Goal: Task Accomplishment & Management: Manage account settings

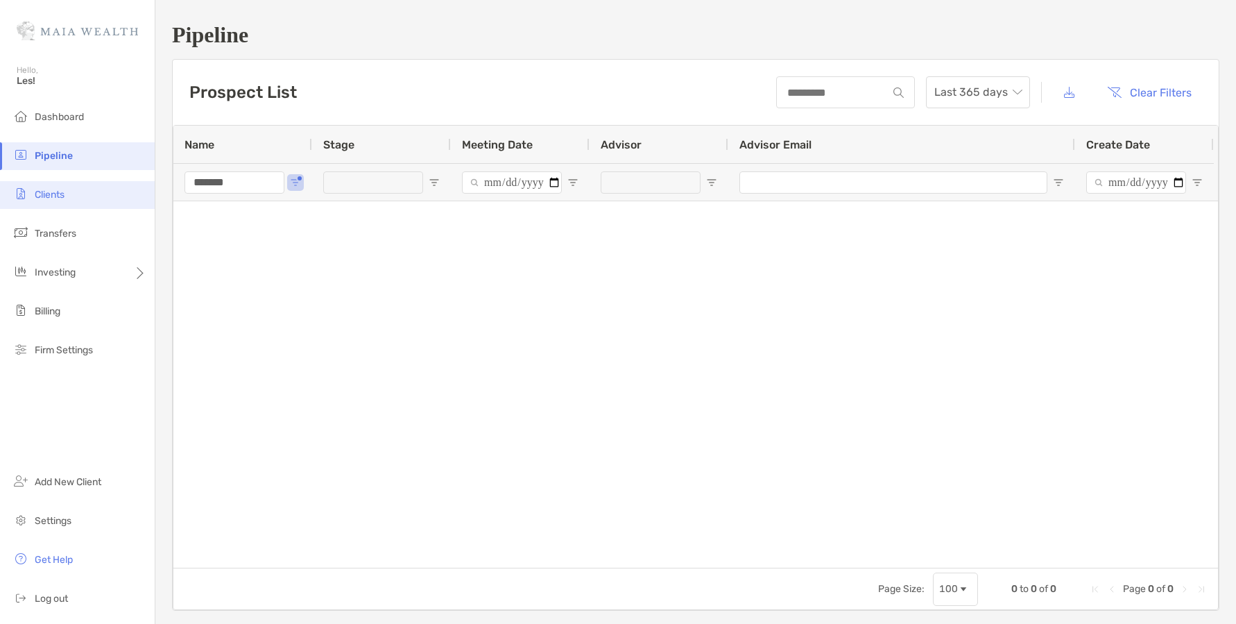
click at [60, 193] on span "Clients" at bounding box center [50, 195] width 30 height 12
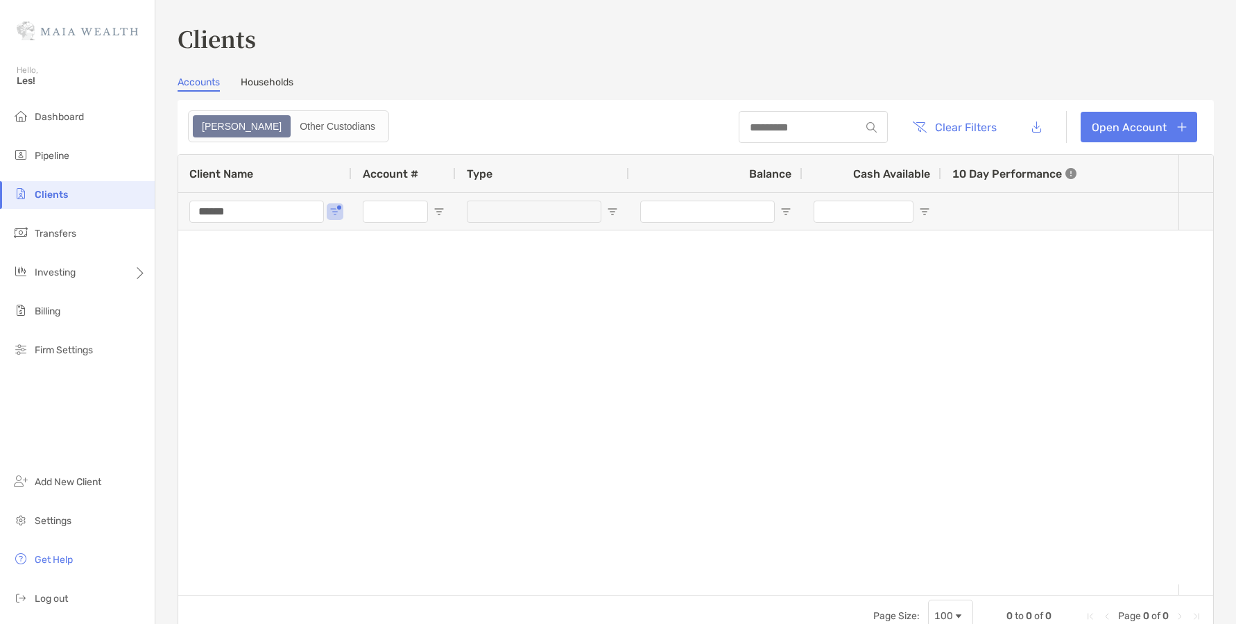
drag, startPoint x: 237, startPoint y: 214, endPoint x: 189, endPoint y: 215, distance: 48.6
click at [189, 215] on div "******" at bounding box center [264, 210] width 173 height 37
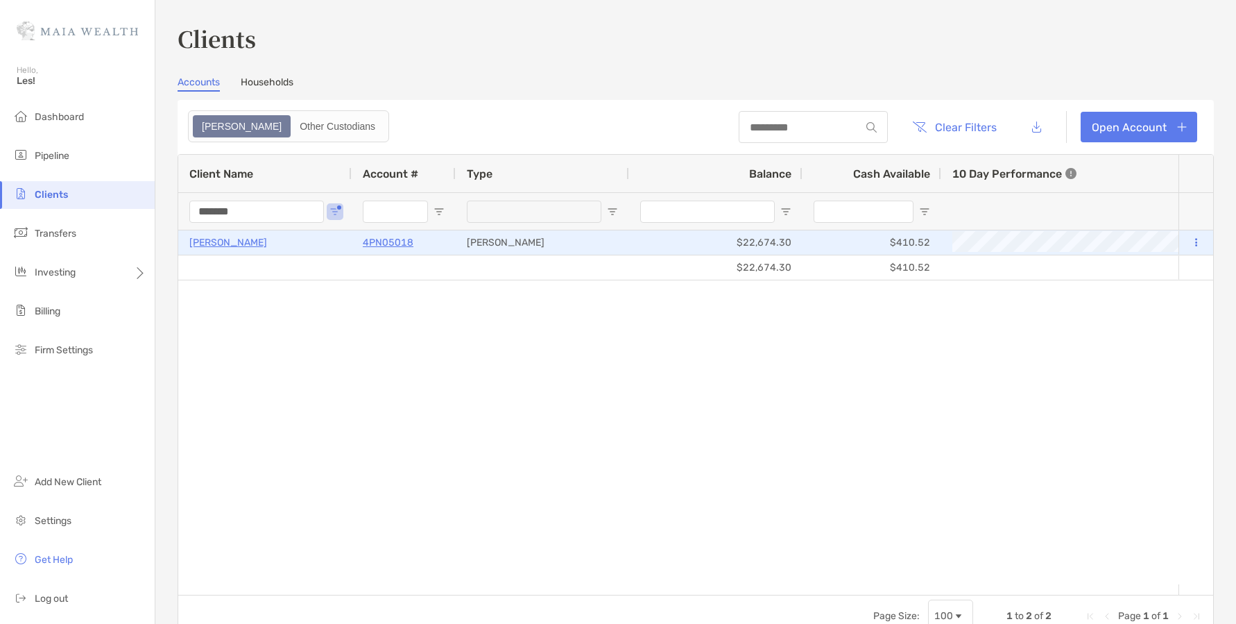
type input "*******"
click at [214, 240] on p "[PERSON_NAME]" at bounding box center [228, 242] width 78 height 17
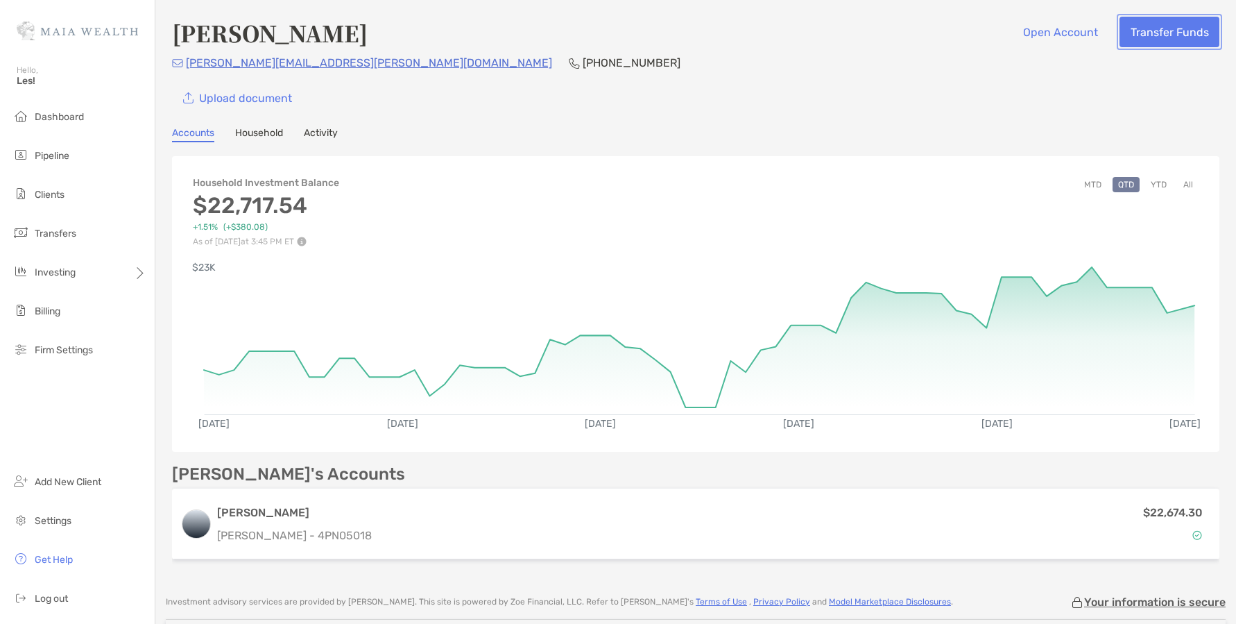
click at [1131, 33] on button "Transfer Funds" at bounding box center [1170, 32] width 100 height 31
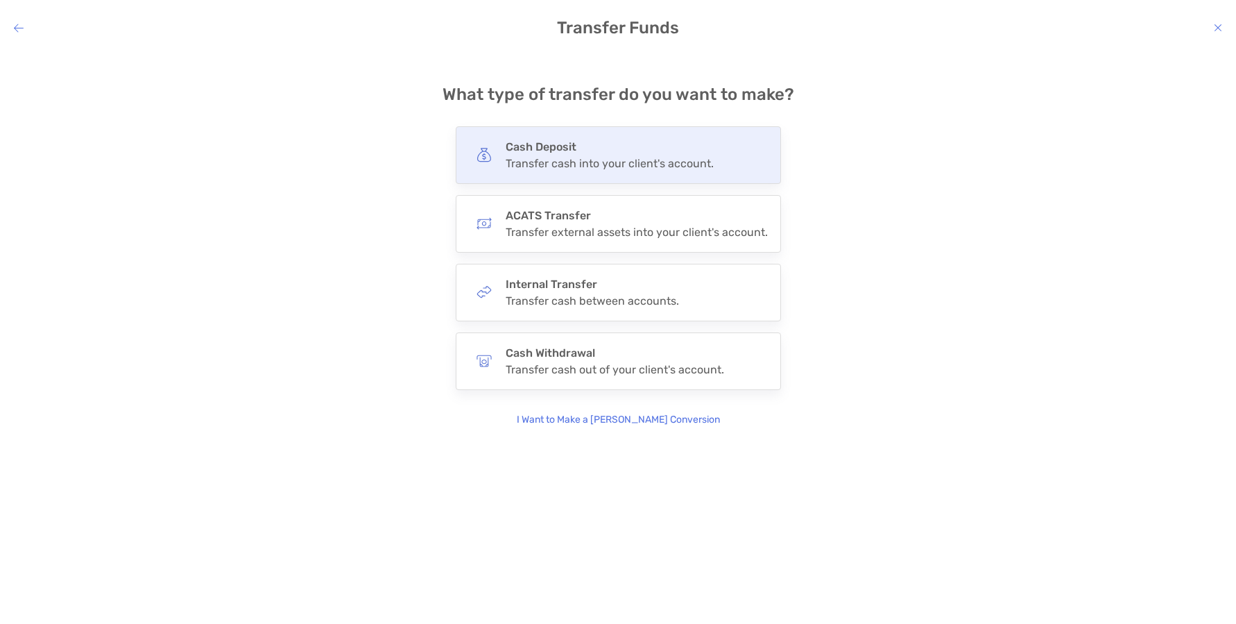
click at [600, 157] on div "Transfer cash into your client's account." at bounding box center [610, 163] width 208 height 13
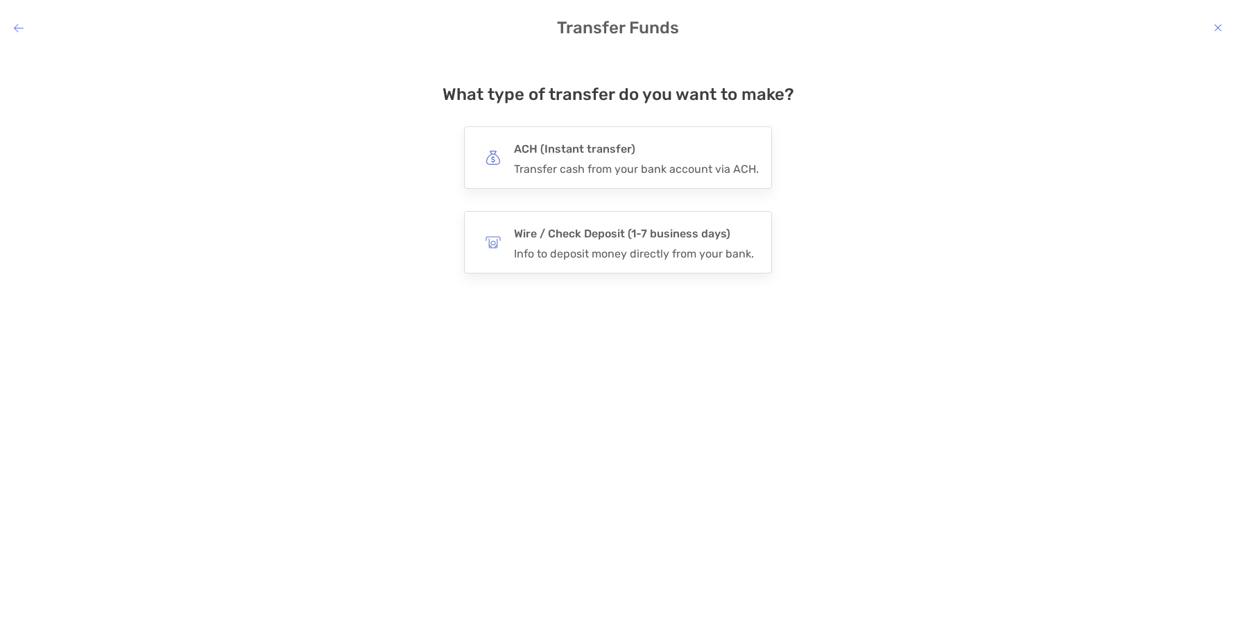
click at [600, 157] on h4 "ACH (Instant transfer)" at bounding box center [636, 148] width 245 height 19
click at [0, 0] on input "***" at bounding box center [0, 0] width 0 height 0
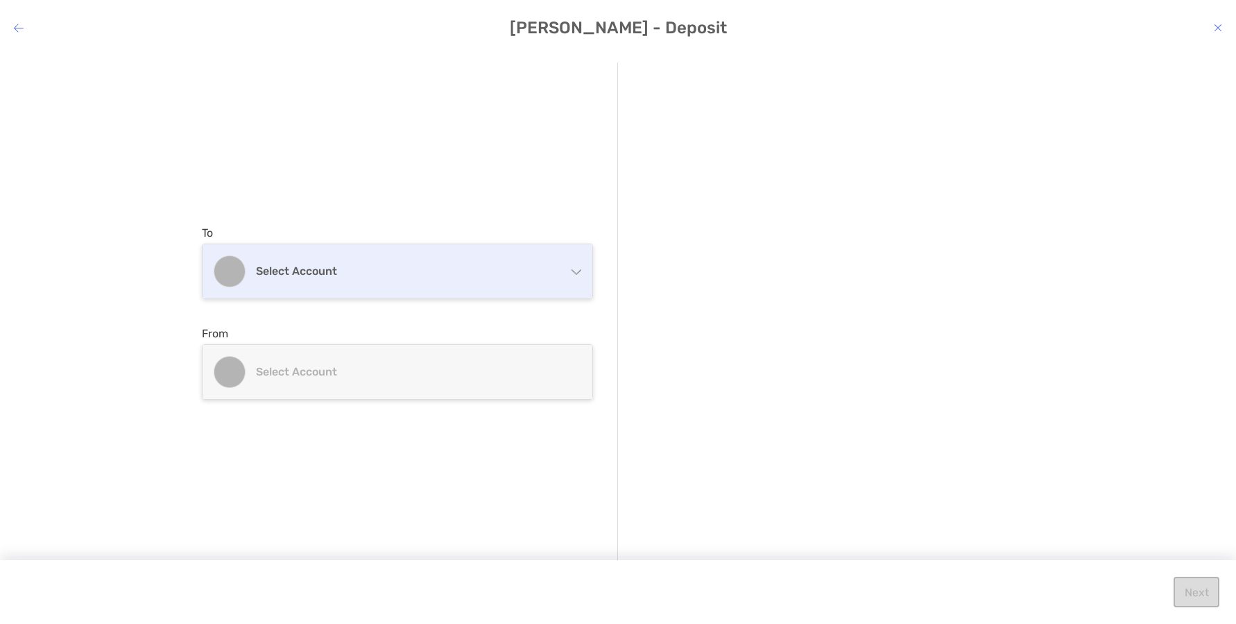
click at [359, 264] on h4 "Select account" at bounding box center [406, 270] width 300 height 13
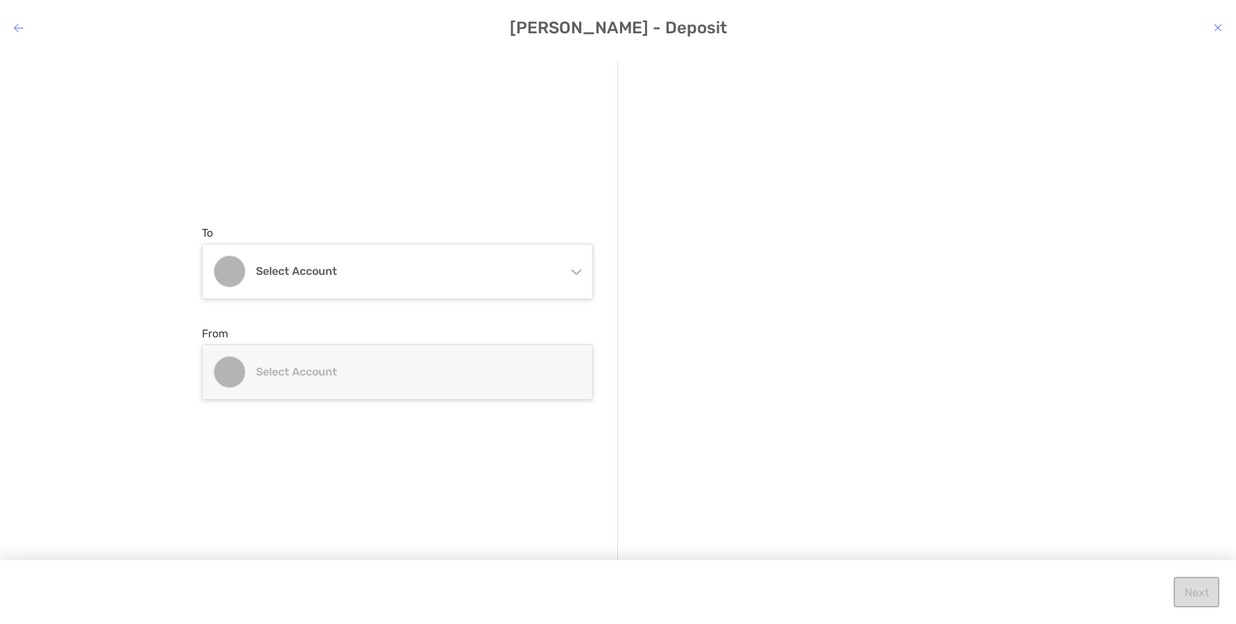
click at [407, 148] on div "To Select account [PERSON_NAME] [PERSON_NAME] 4PN05018 - [PERSON_NAME] From Sel…" at bounding box center [410, 312] width 416 height 500
click at [23, 26] on icon "modal" at bounding box center [19, 27] width 10 height 11
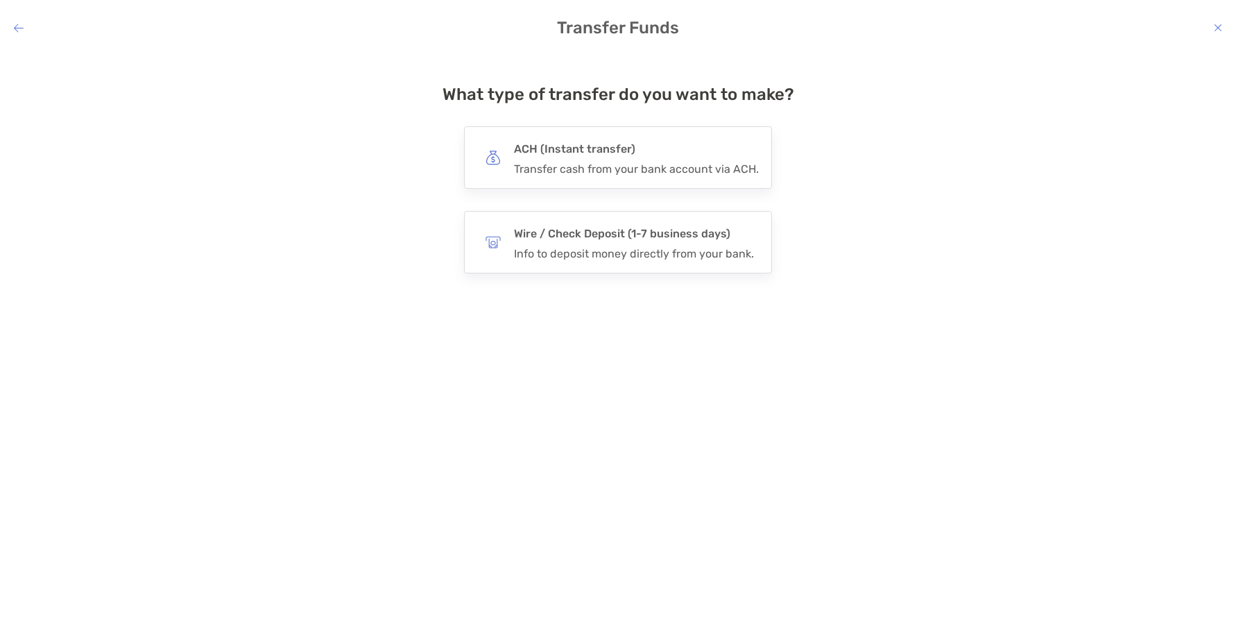
click at [23, 26] on icon "modal" at bounding box center [19, 27] width 10 height 11
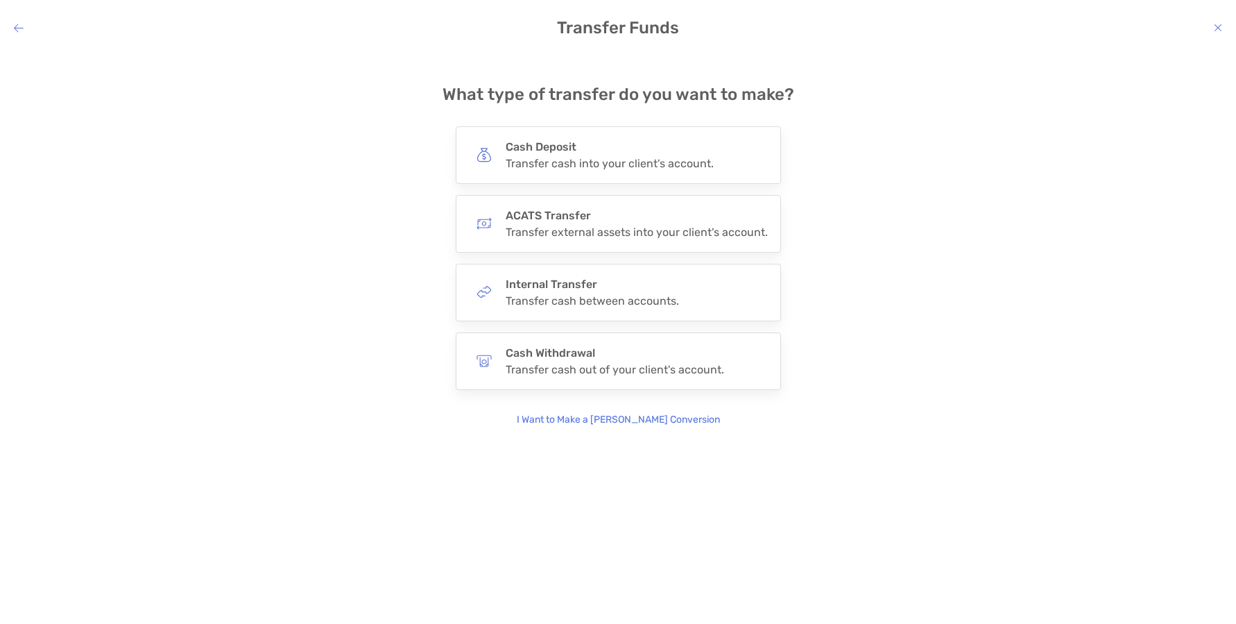
click at [23, 26] on icon "modal" at bounding box center [19, 27] width 10 height 11
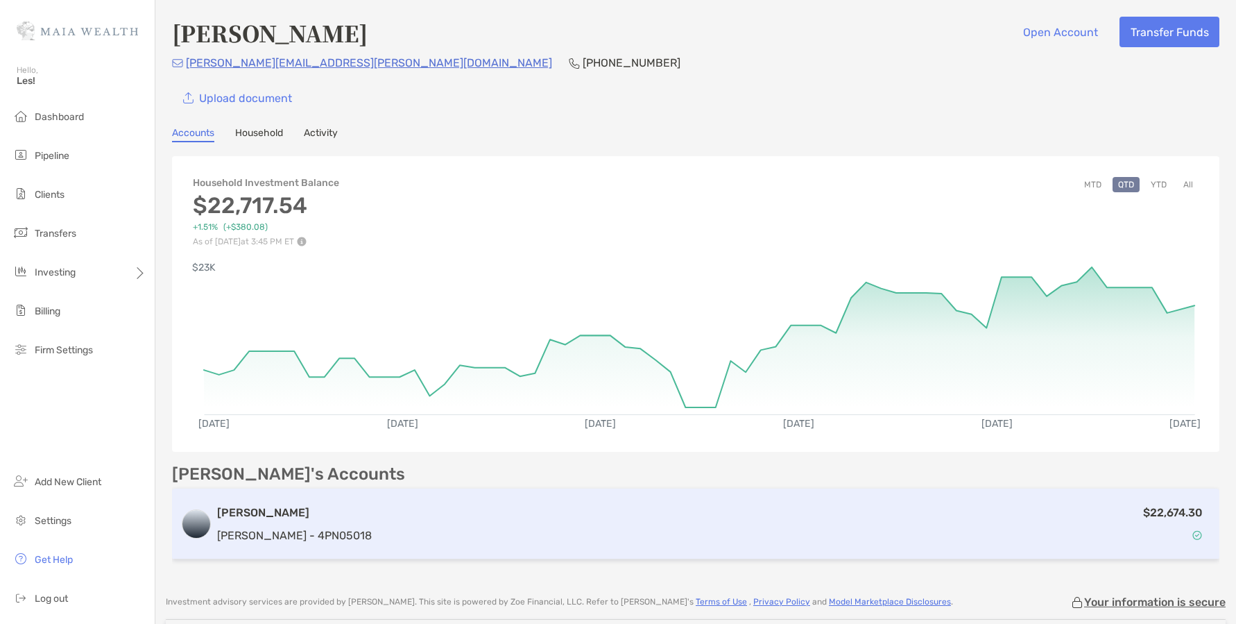
click at [248, 519] on h3 "[PERSON_NAME]" at bounding box center [294, 512] width 155 height 17
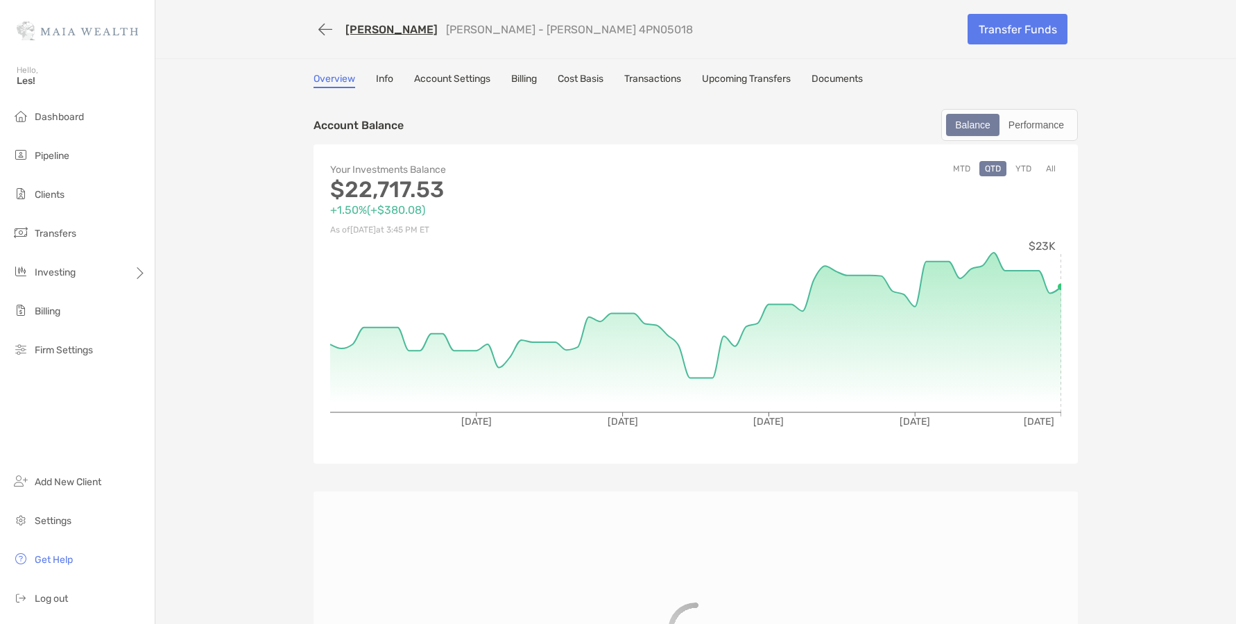
click at [380, 83] on link "Info" at bounding box center [384, 80] width 17 height 15
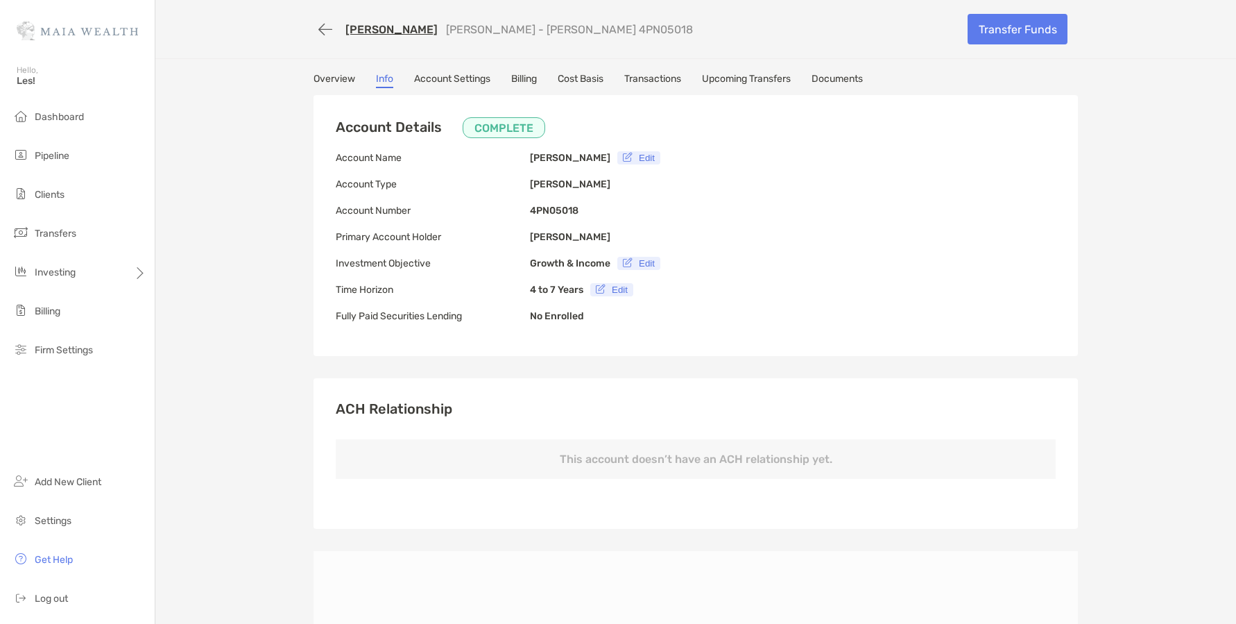
type input "**********"
drag, startPoint x: 588, startPoint y: 26, endPoint x: 532, endPoint y: 35, distance: 56.8
click at [532, 35] on div "[PERSON_NAME] [PERSON_NAME] - [PERSON_NAME] 4PN05018" at bounding box center [636, 30] width 644 height 26
copy p "4PN05018"
click at [651, 81] on link "Transactions" at bounding box center [652, 80] width 57 height 15
